Goal: Task Accomplishment & Management: Complete application form

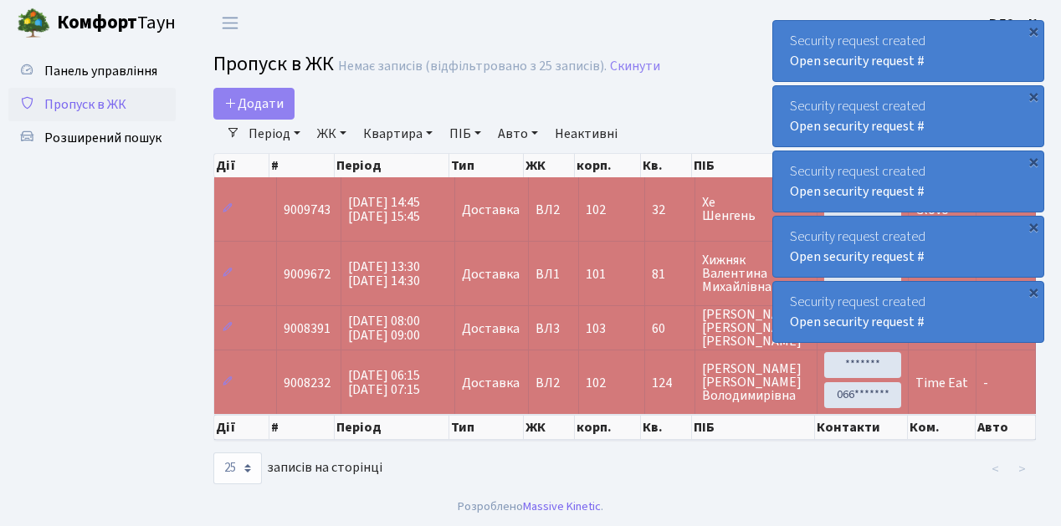
select select "25"
click at [85, 106] on span "Пропуск в ЖК" at bounding box center [85, 104] width 82 height 18
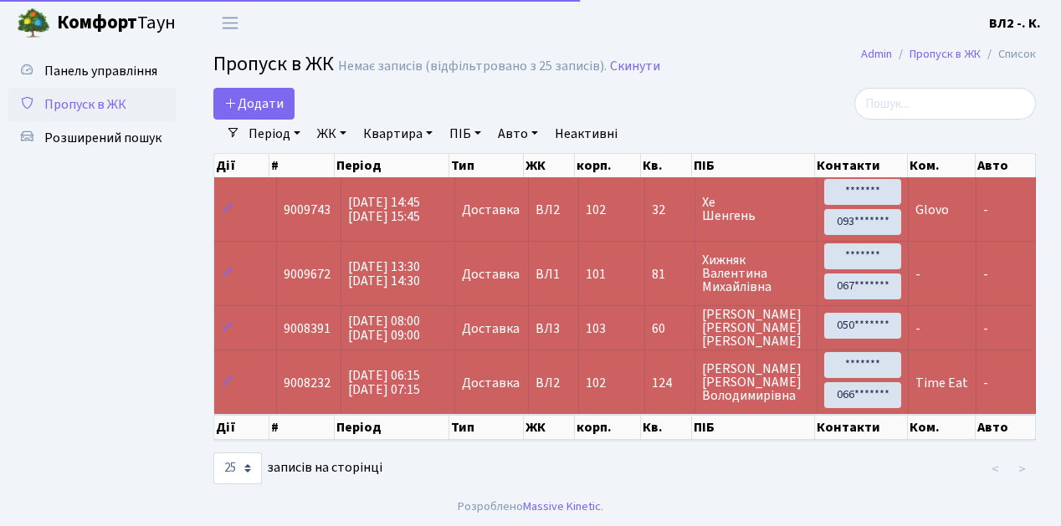
select select "25"
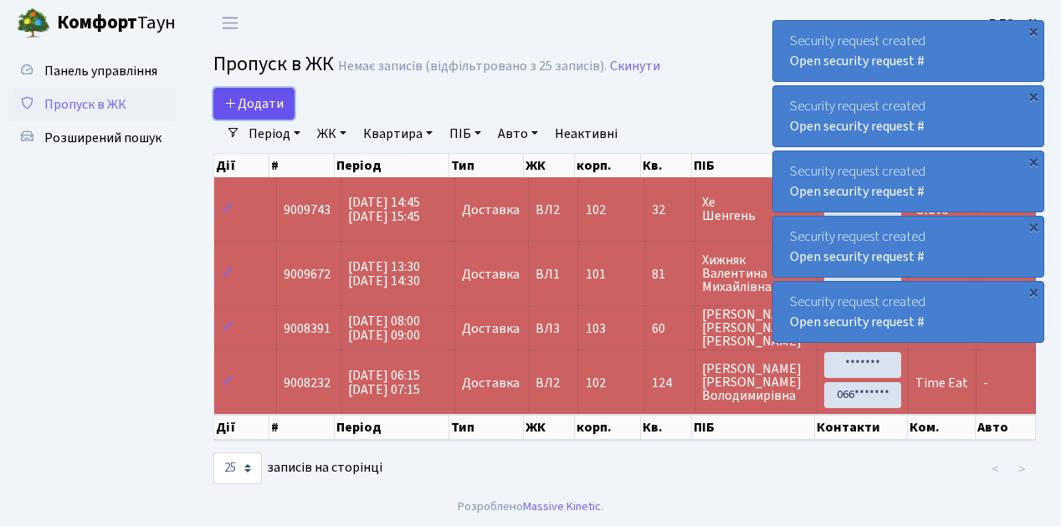
click at [276, 99] on span "Додати" at bounding box center [253, 104] width 59 height 18
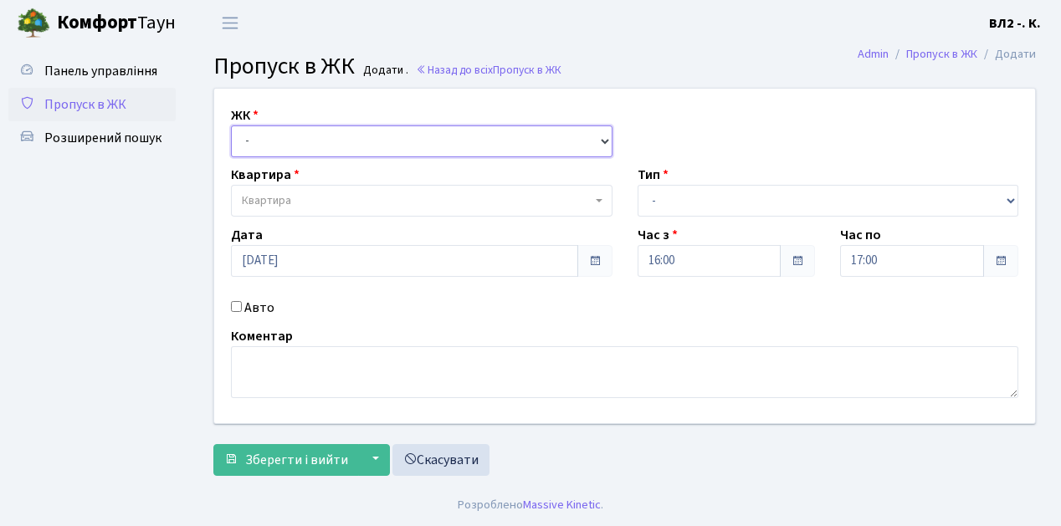
click at [275, 142] on select "- ВЛ1, Ужгородський пров., 4/1 ВЛ2, Голосіївський просп., 76 ВЛ3, пр.Голосіївсь…" at bounding box center [421, 141] width 381 height 32
select select "317"
click at [231, 125] on select "- ВЛ1, Ужгородський пров., 4/1 ВЛ2, Голосіївський просп., 76 ВЛ3, пр.Голосіївсь…" at bounding box center [421, 141] width 381 height 32
select select
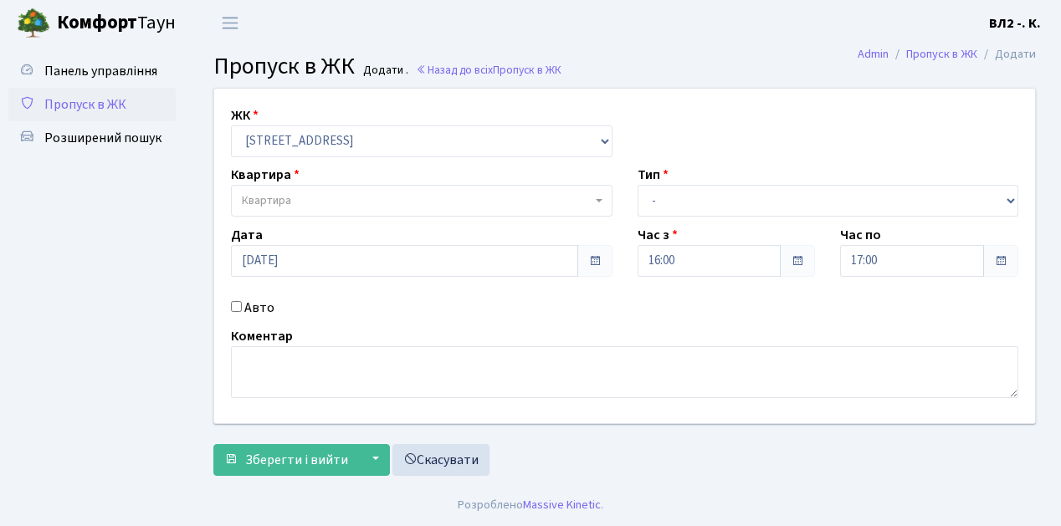
click at [291, 197] on span "Квартира" at bounding box center [417, 200] width 350 height 17
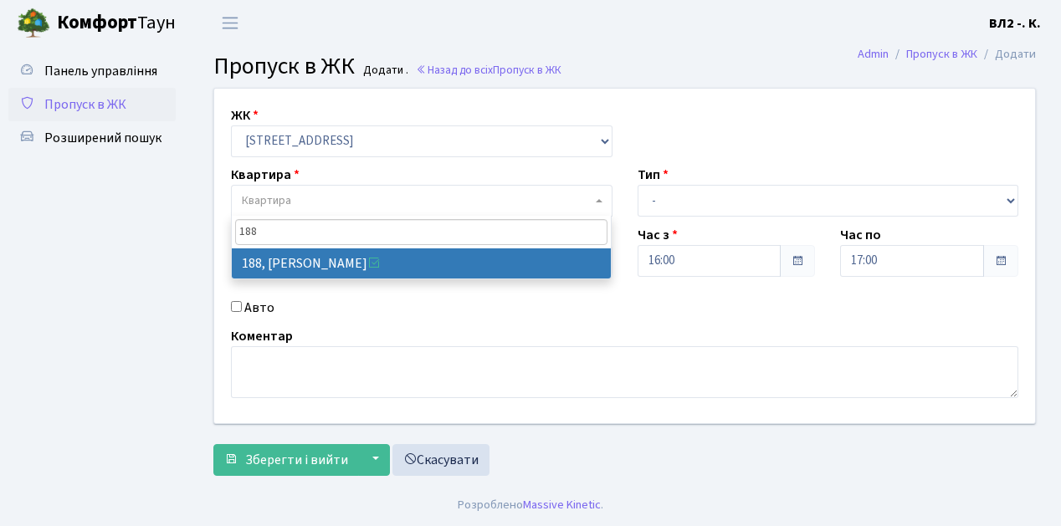
type input "188"
select select "40000"
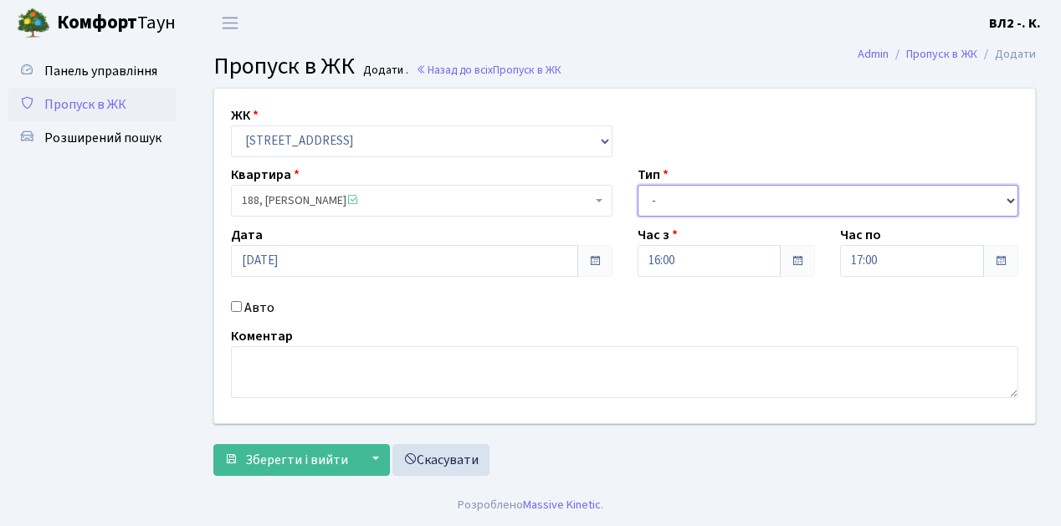
click at [678, 199] on select "- Доставка Таксі Гості Сервіс" at bounding box center [827, 201] width 381 height 32
select select "1"
click at [637, 185] on select "- Доставка Таксі Гості Сервіс" at bounding box center [827, 201] width 381 height 32
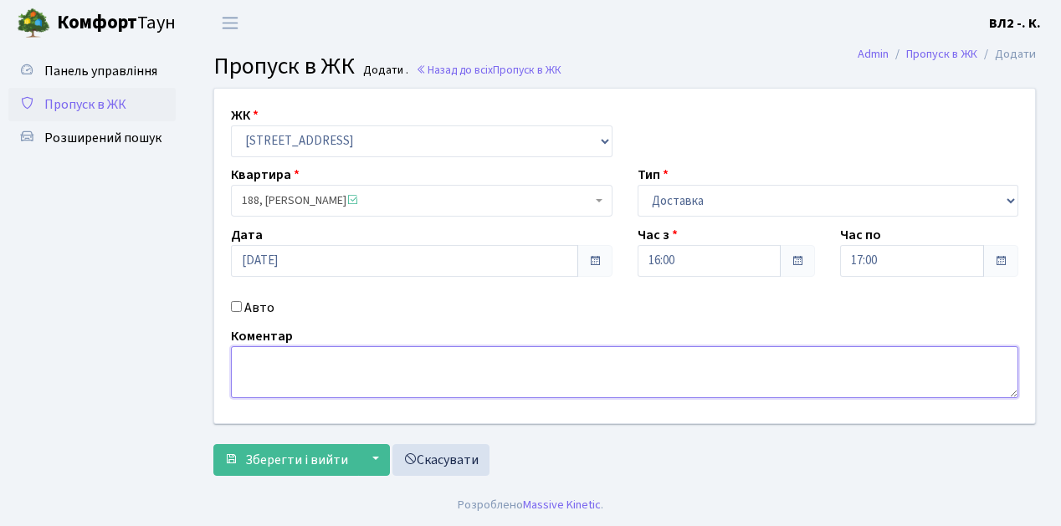
click at [318, 371] on textarea at bounding box center [624, 372] width 787 height 52
type textarea "Glovo"
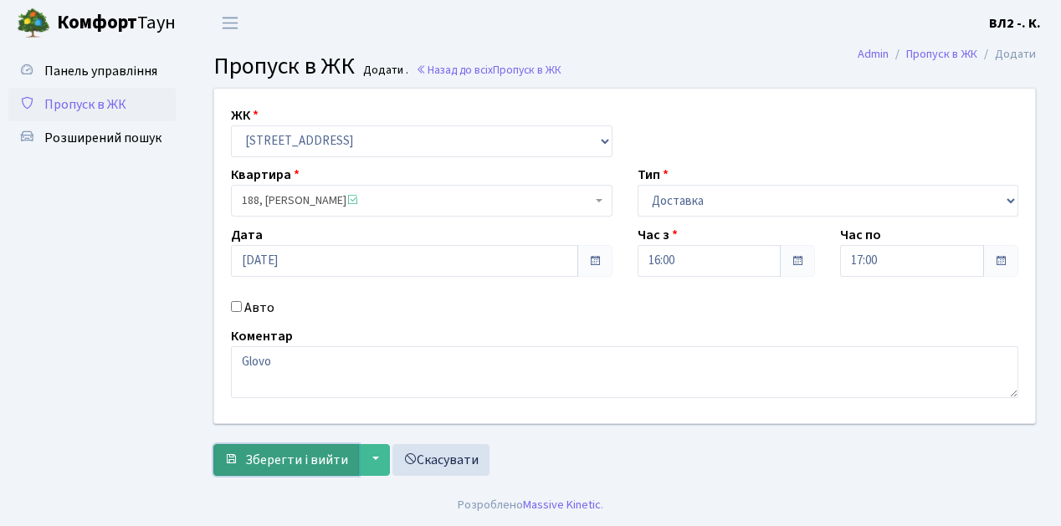
click at [305, 468] on button "Зберегти і вийти" at bounding box center [286, 460] width 146 height 32
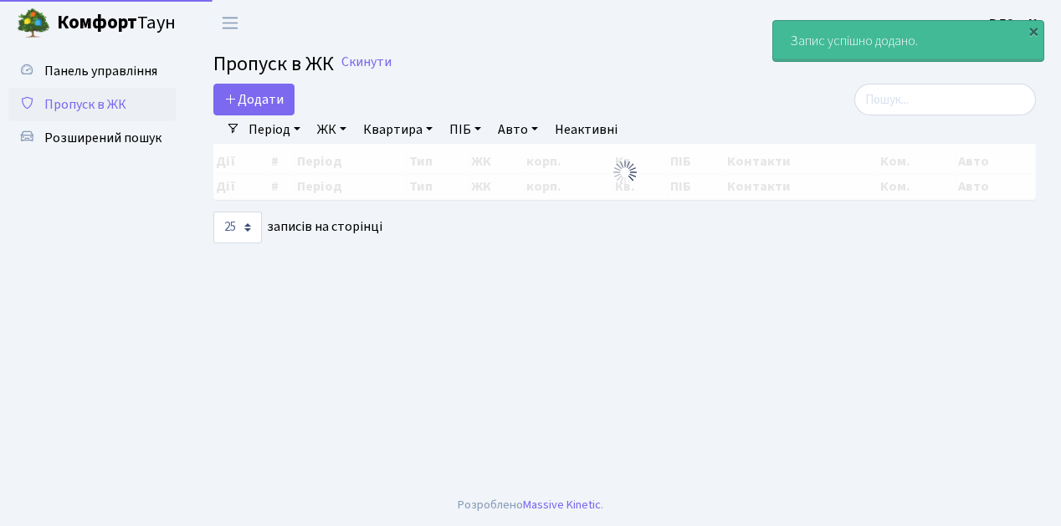
select select "25"
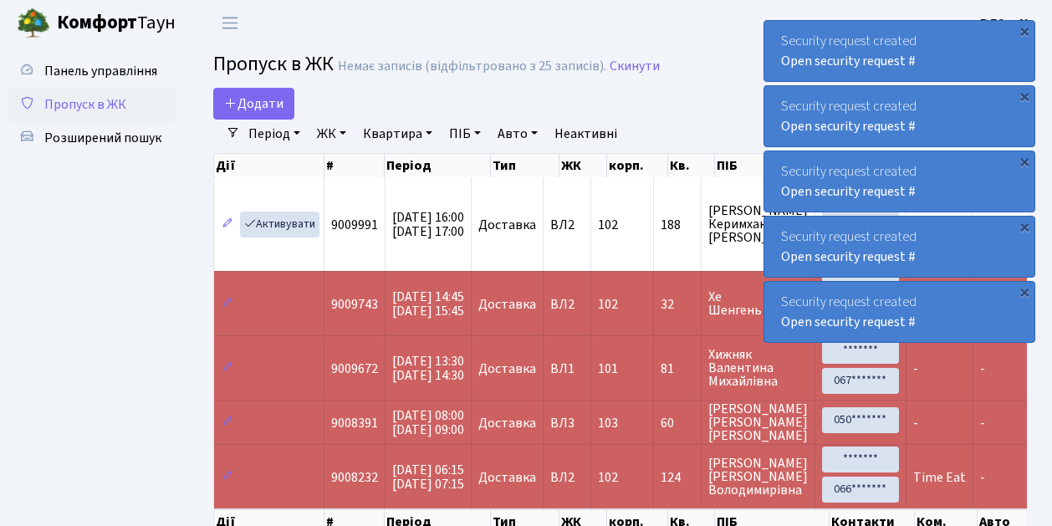
click at [84, 109] on span "Пропуск в ЖК" at bounding box center [85, 104] width 82 height 18
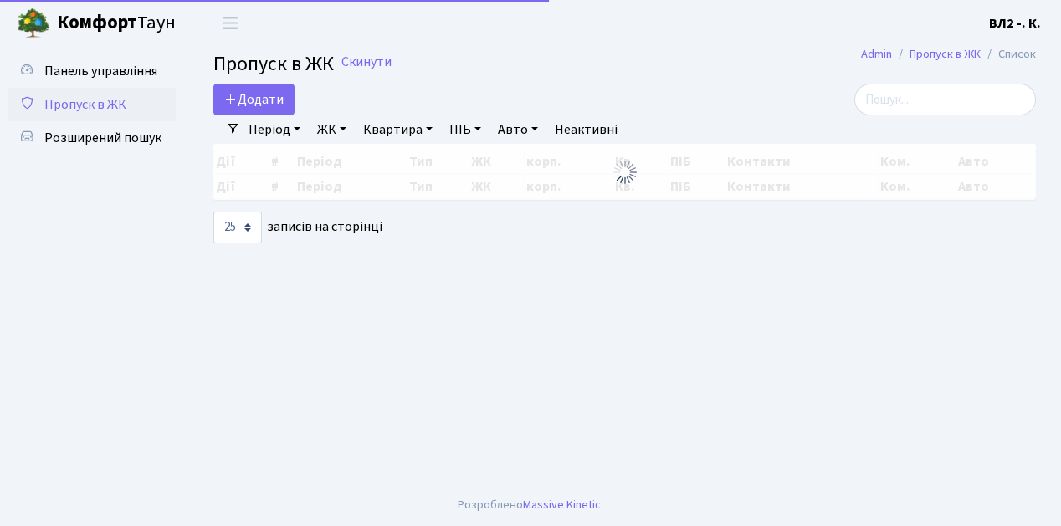
select select "25"
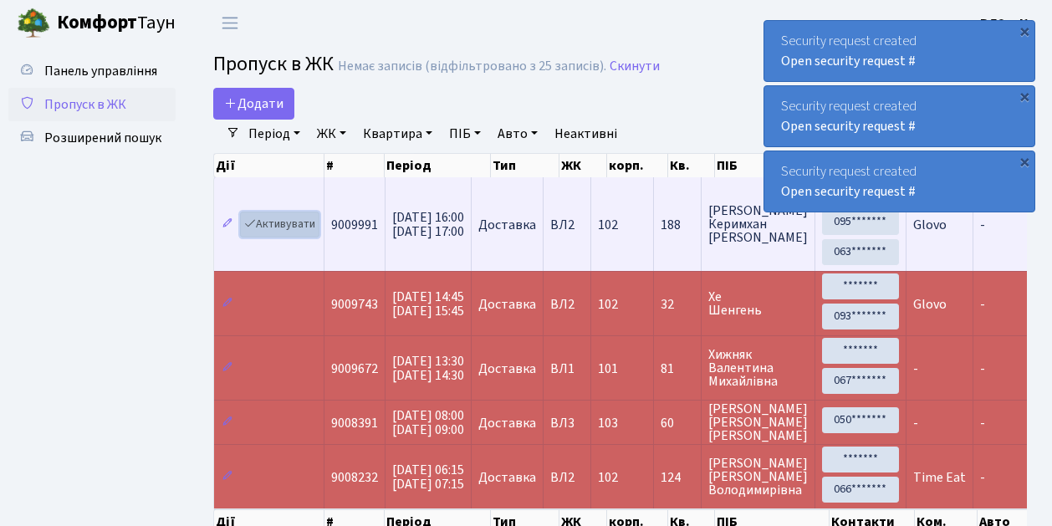
click at [293, 226] on link "Активувати" at bounding box center [279, 225] width 79 height 26
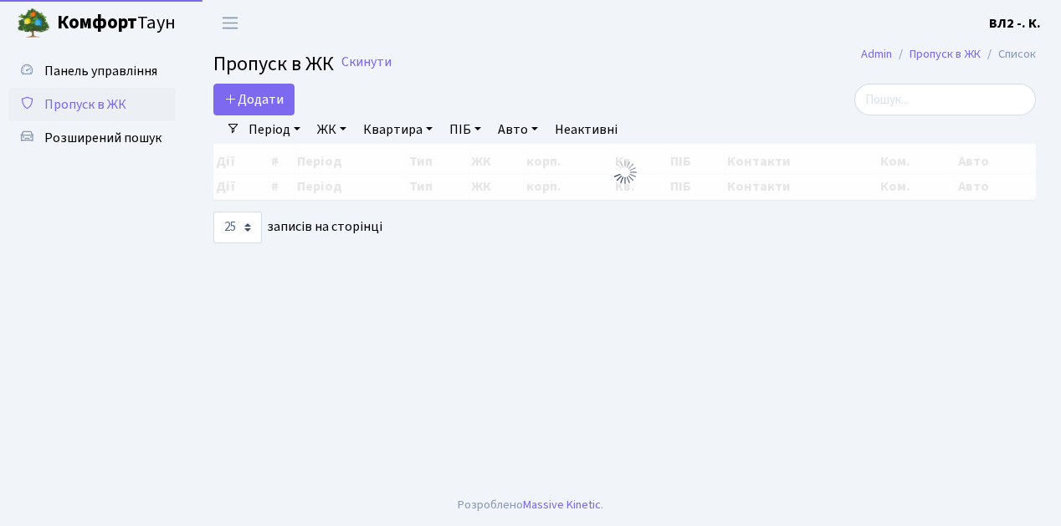
select select "25"
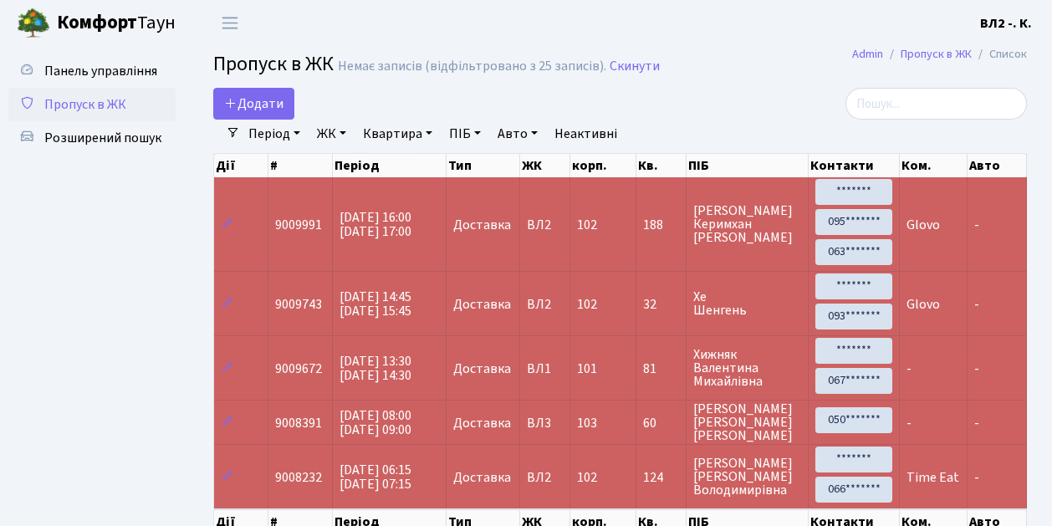
click at [104, 105] on span "Пропуск в ЖК" at bounding box center [85, 104] width 82 height 18
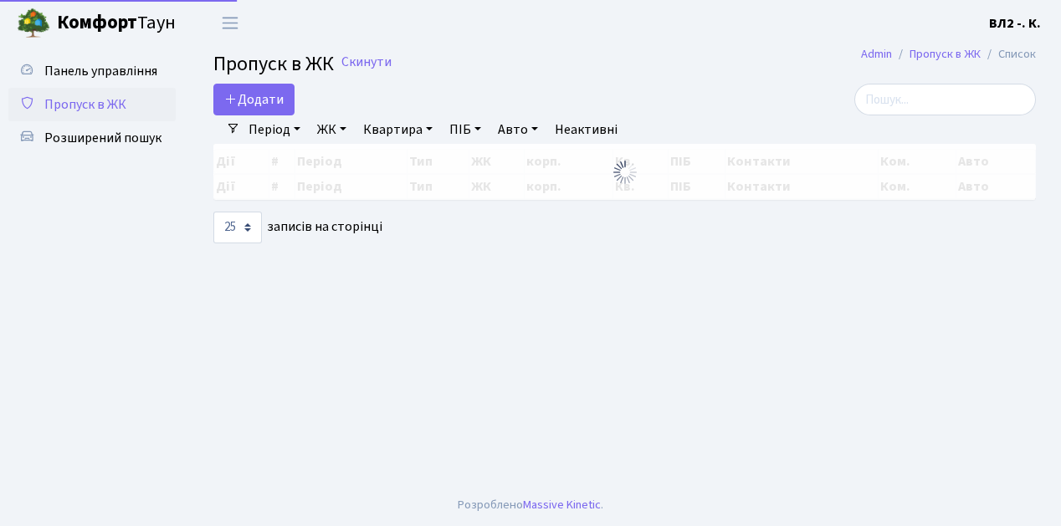
select select "25"
